Goal: Information Seeking & Learning: Learn about a topic

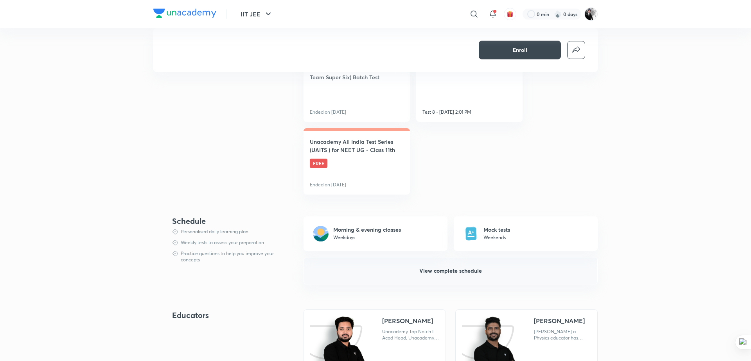
click at [461, 271] on span "View complete schedule" at bounding box center [450, 271] width 63 height 8
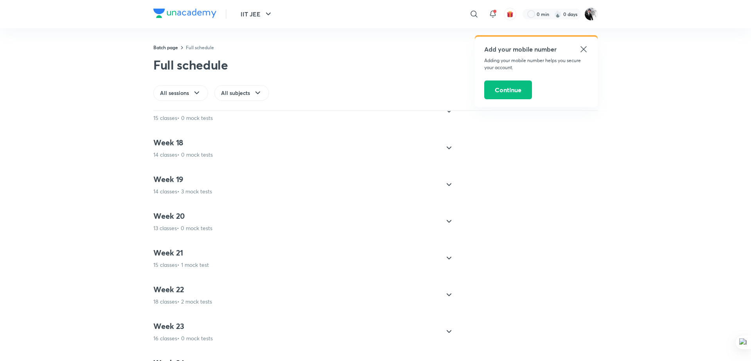
scroll to position [1377, 0]
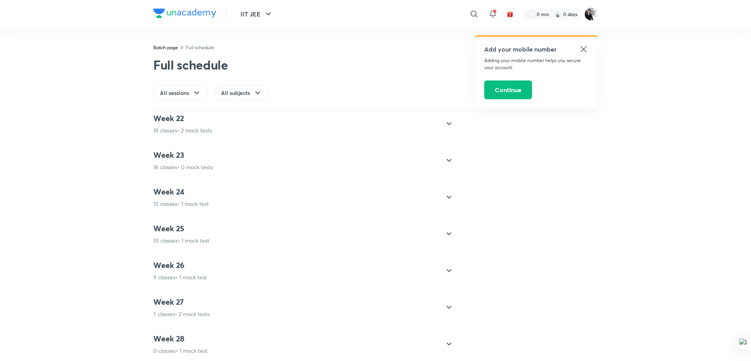
click at [449, 303] on icon at bounding box center [448, 307] width 9 height 9
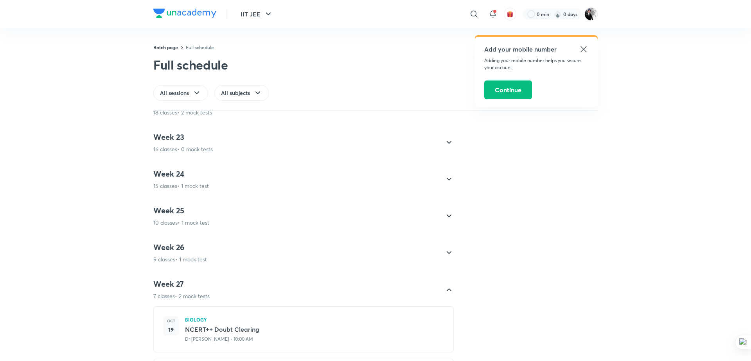
scroll to position [785, 0]
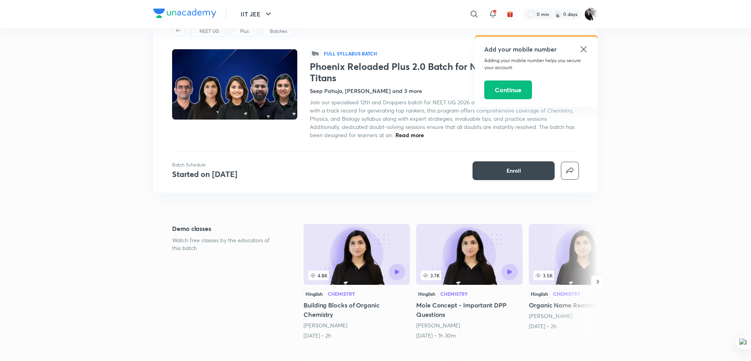
scroll to position [40, 0]
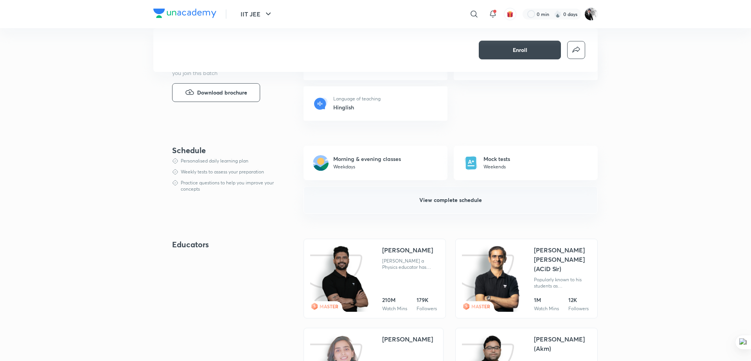
click at [457, 196] on span "View complete schedule" at bounding box center [450, 200] width 63 height 8
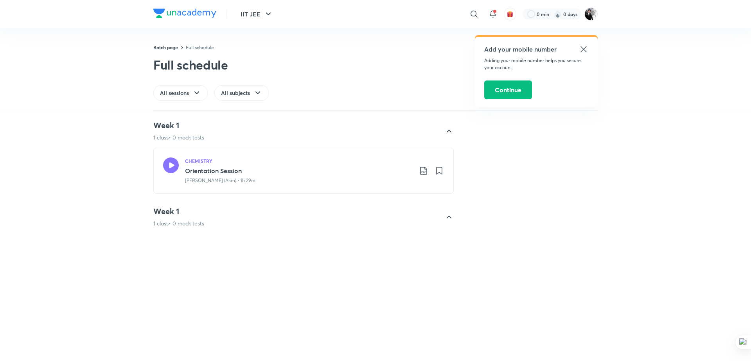
click at [583, 48] on icon at bounding box center [584, 49] width 6 height 6
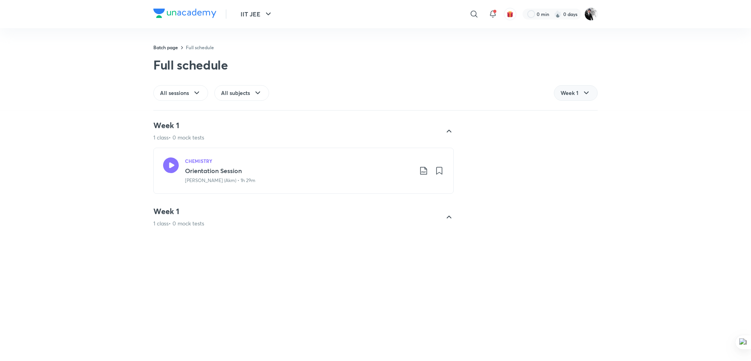
click at [587, 94] on icon at bounding box center [586, 92] width 9 height 9
